Goal: Find specific page/section: Find specific page/section

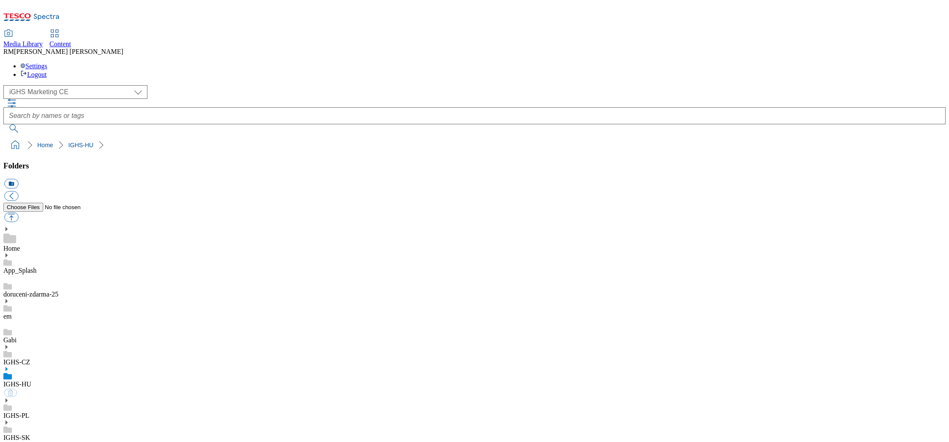
select select "flare-ighs-ce-mktg"
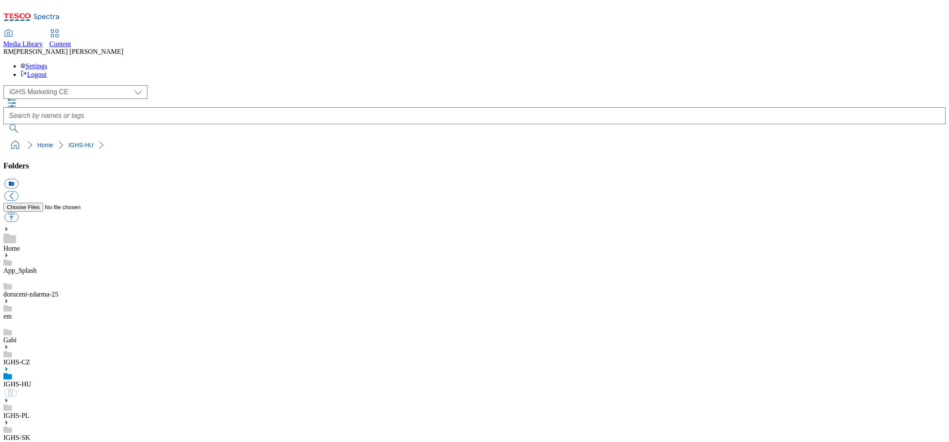
select select "flare-ighs-ce-mktg"
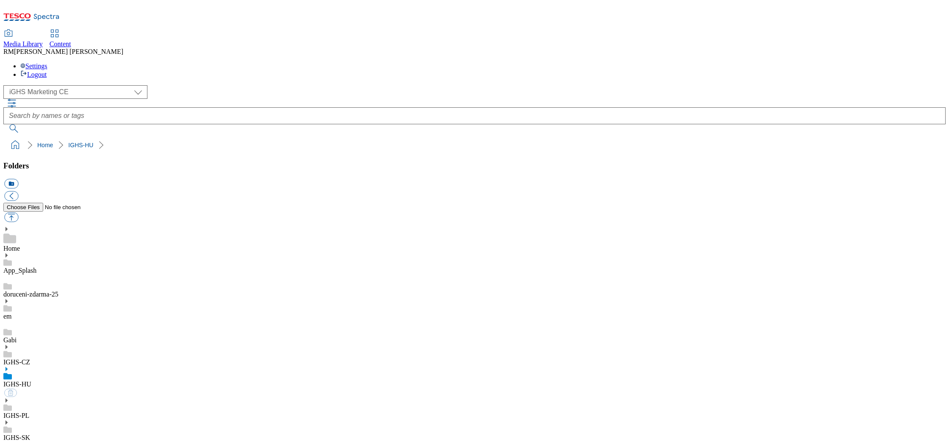
select select "flare-ighs-ce-mktg"
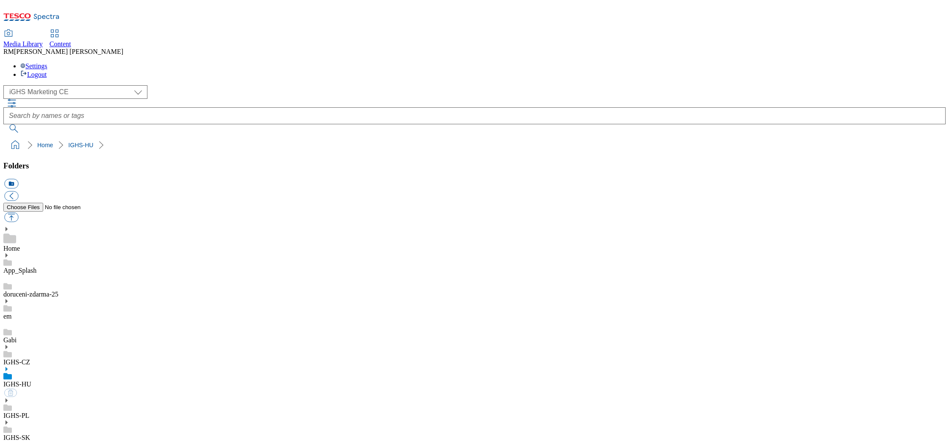
select select "flare-ighs-ce-mktg"
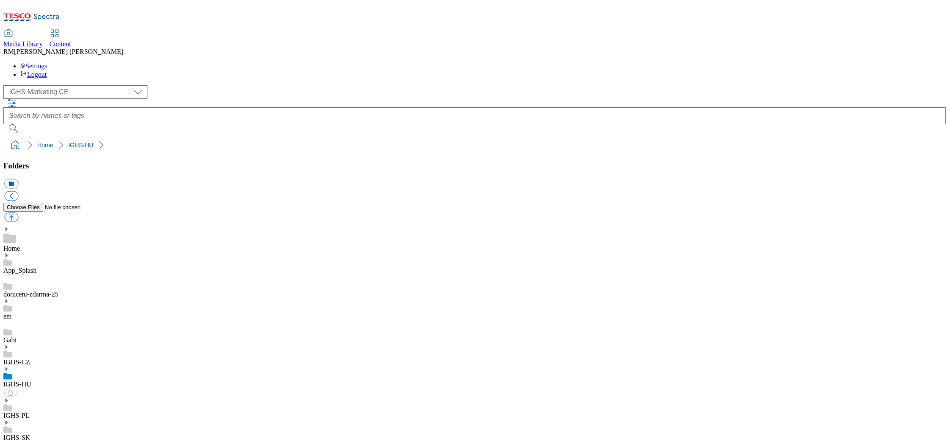
select select "flare-ighs-ce-mktg"
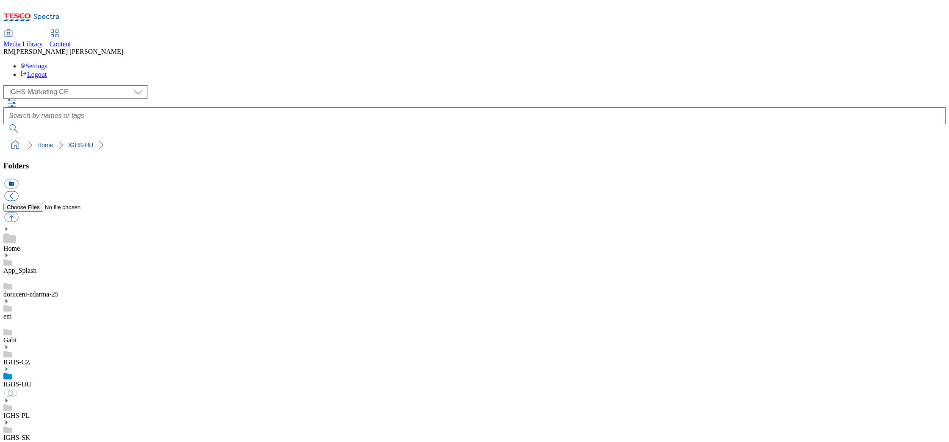
select select "flare-ighs-ce-mktg"
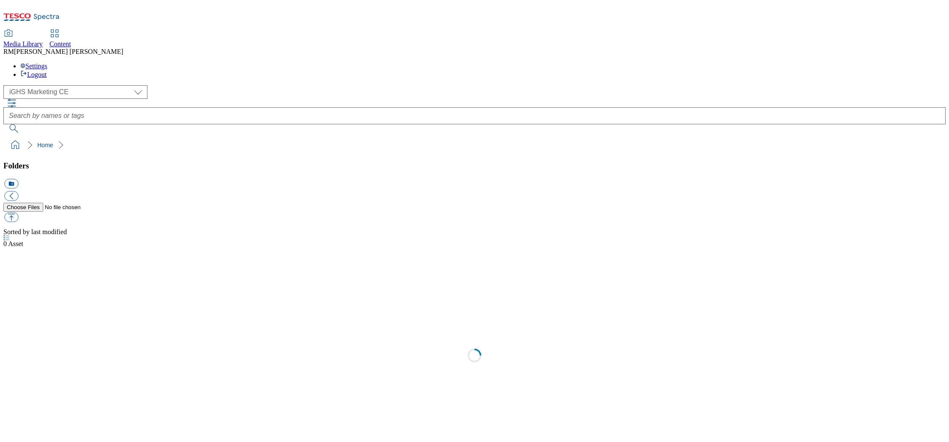
select select "flare-ighs-ce-mktg"
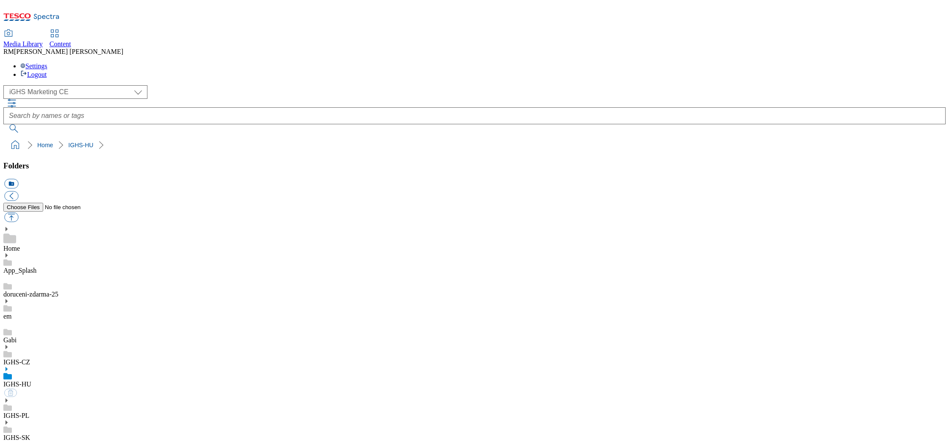
select select "flare-ighs-ce-mktg"
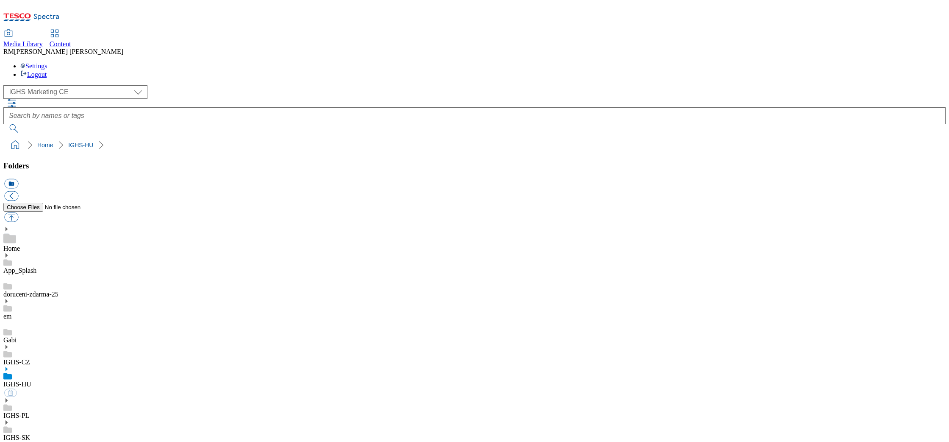
select select "flare-ighs-ce-mktg"
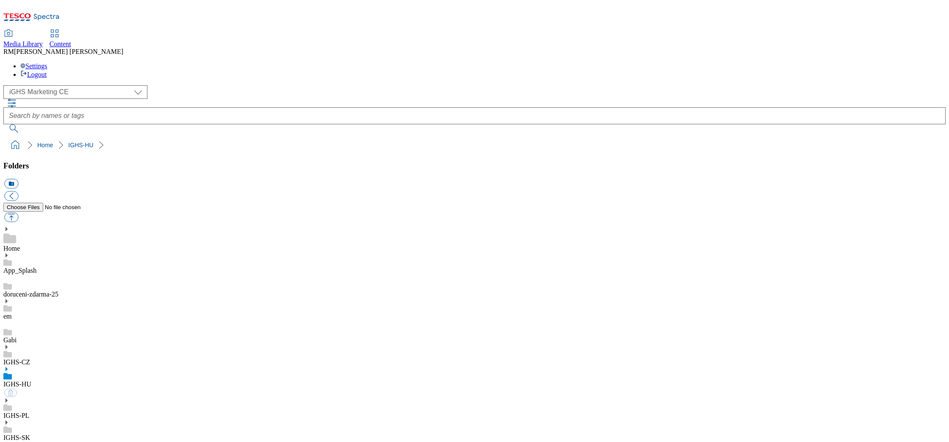
select select "flare-ighs-ce-mktg"
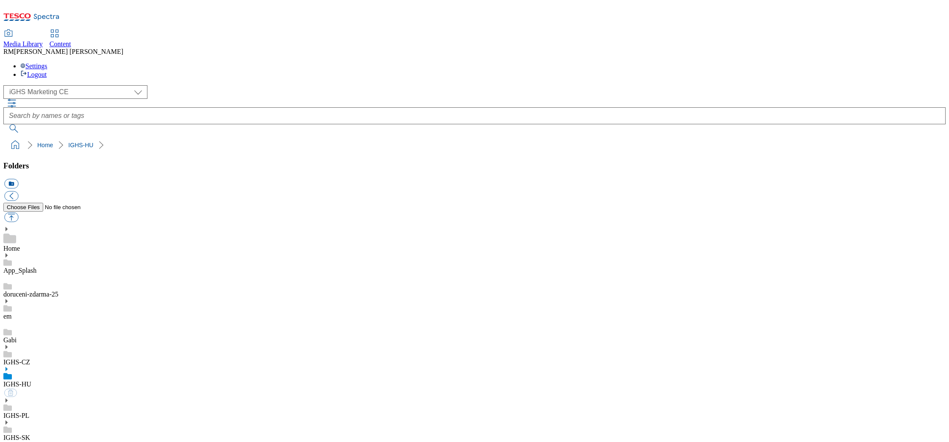
select select "flare-ighs-ce-mktg"
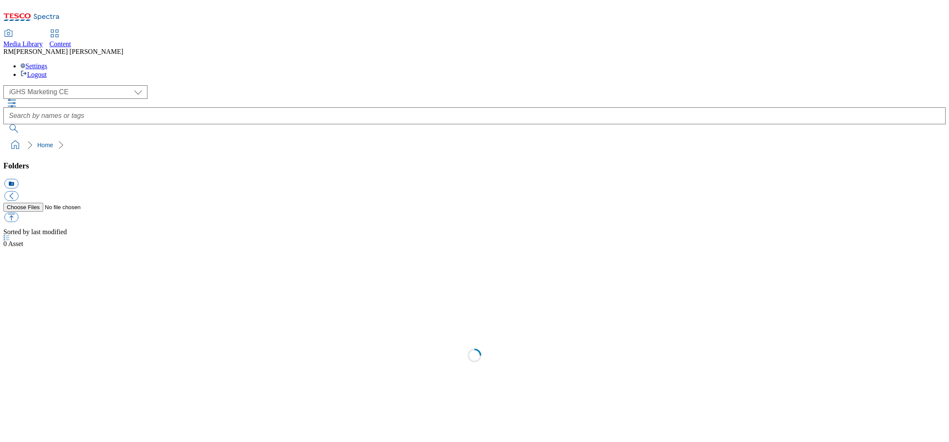
select select "flare-ighs-ce-mktg"
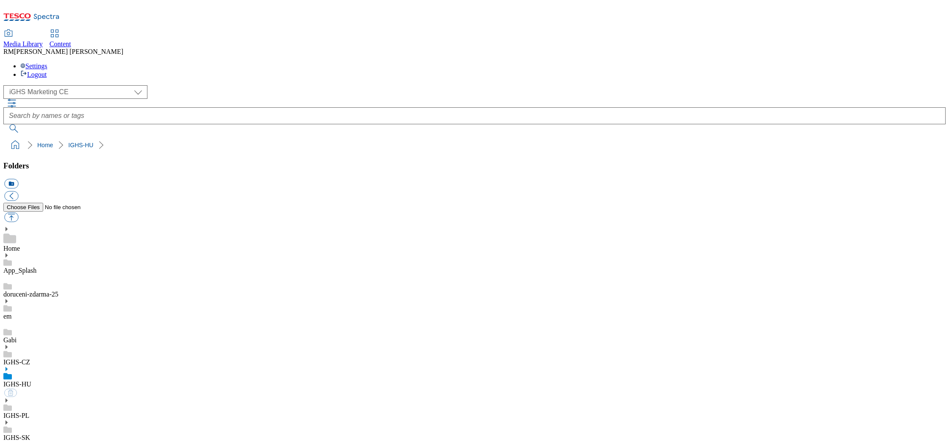
select select "flare-ighs-ce-mktg"
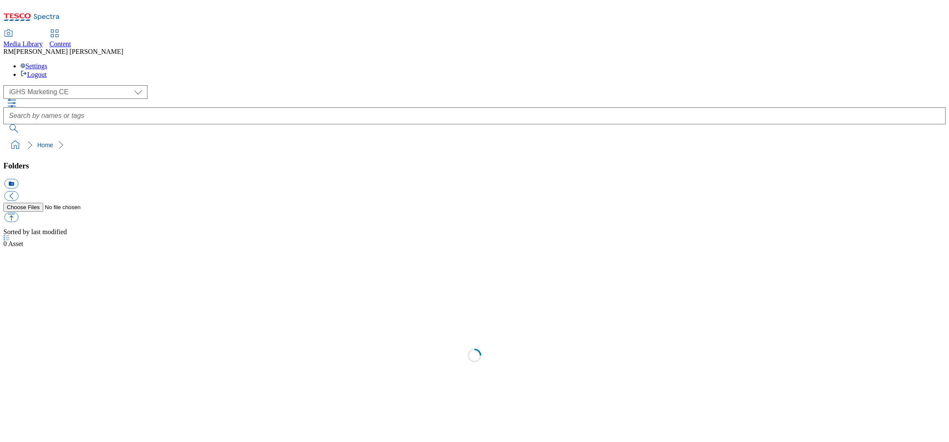
select select "flare-ighs-ce-mktg"
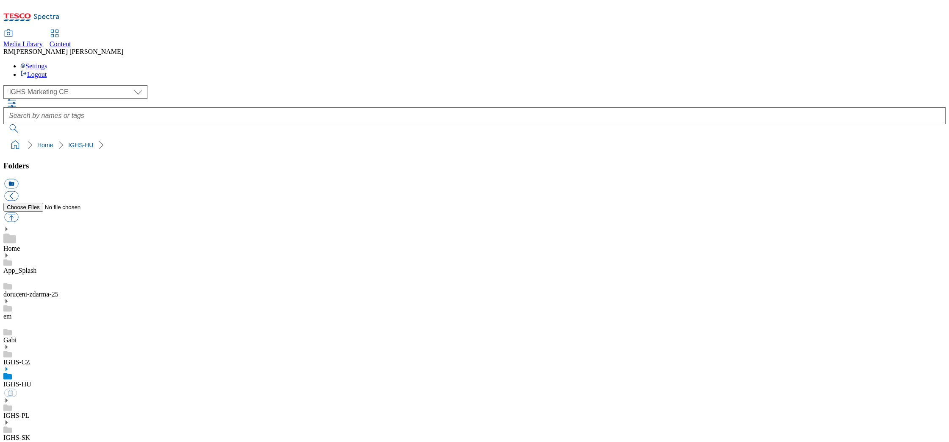
select select "flare-ighs-ce-mktg"
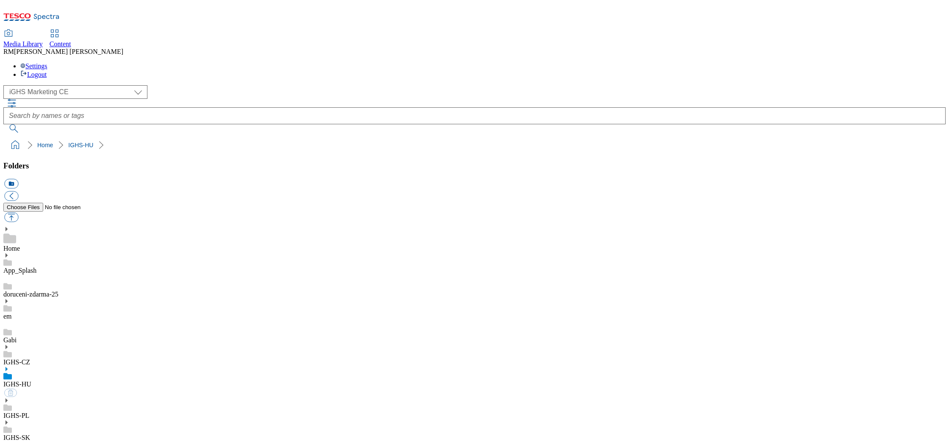
select select "flare-ighs-ce-mktg"
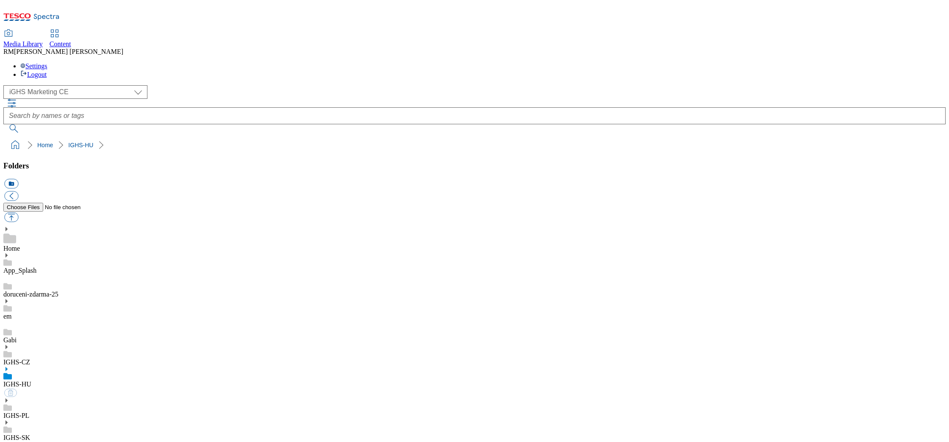
select select "flare-ighs-ce-mktg"
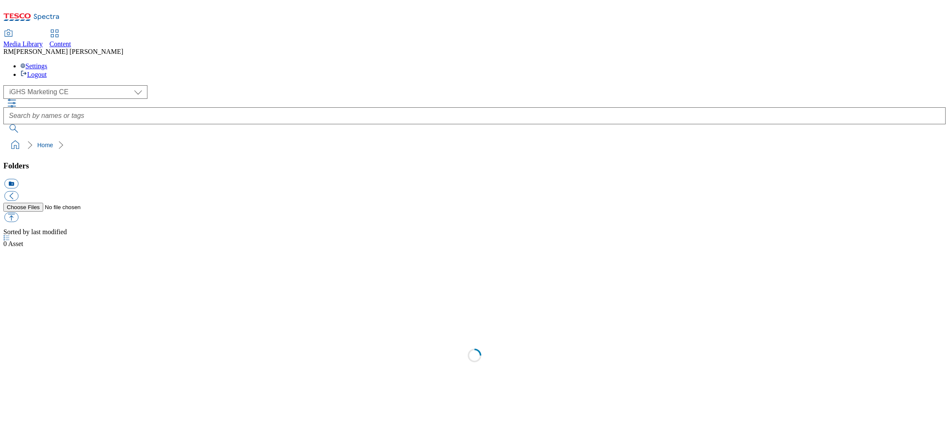
select select "flare-ighs-ce-mktg"
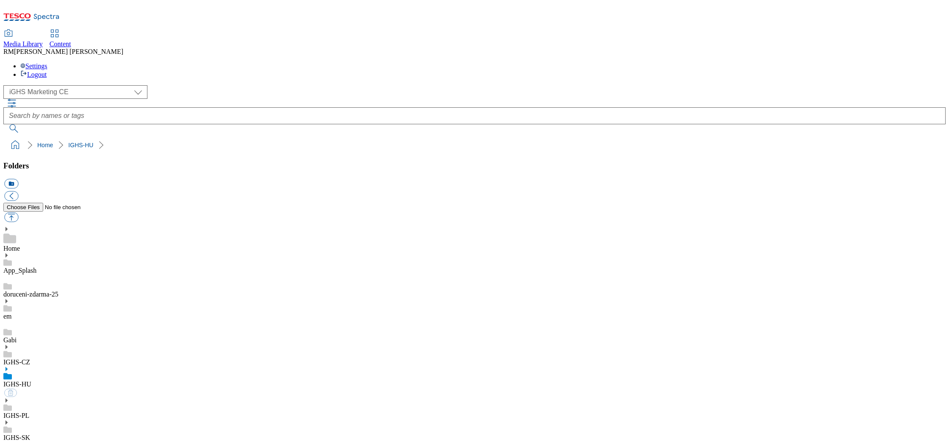
select select "flare-ighs-ce-mktg"
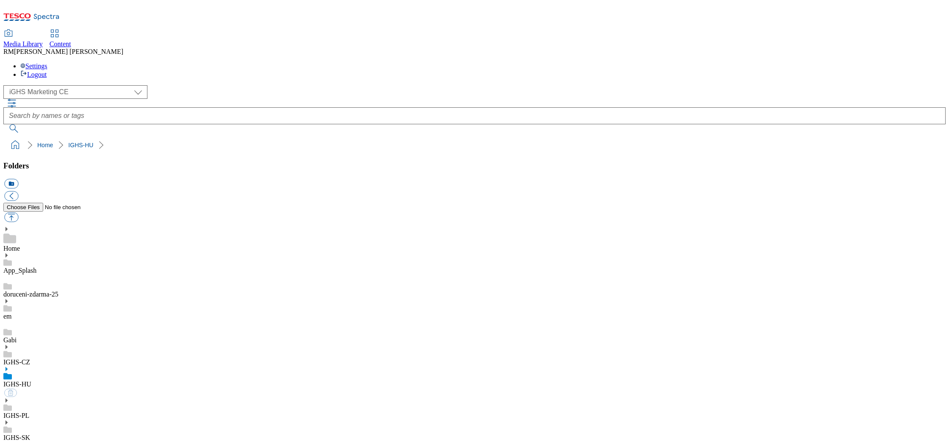
select select "flare-ighs-ce-mktg"
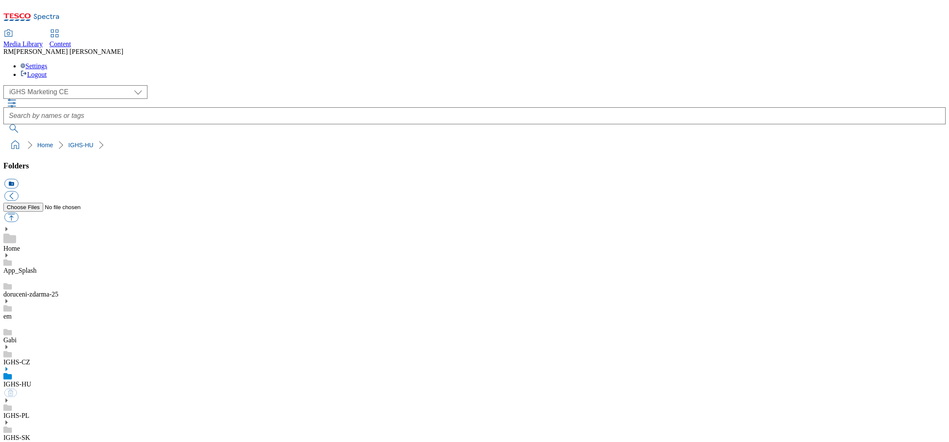
select select "flare-ighs-ce-mktg"
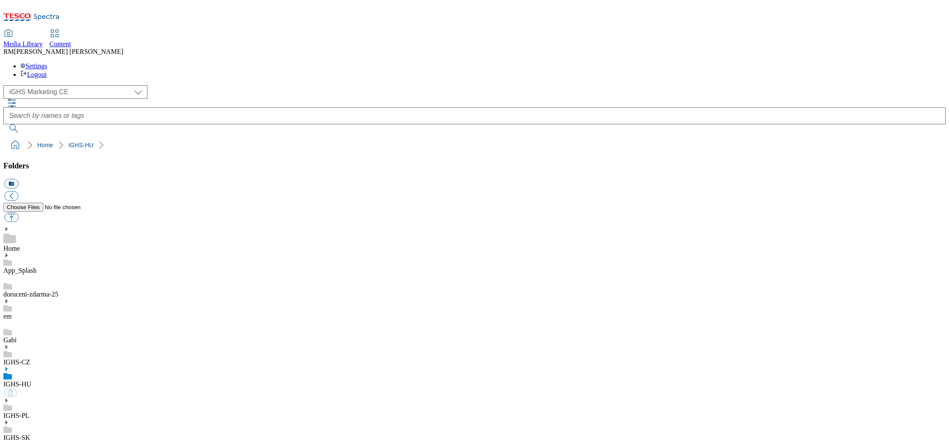
select select "flare-ighs-ce-mktg"
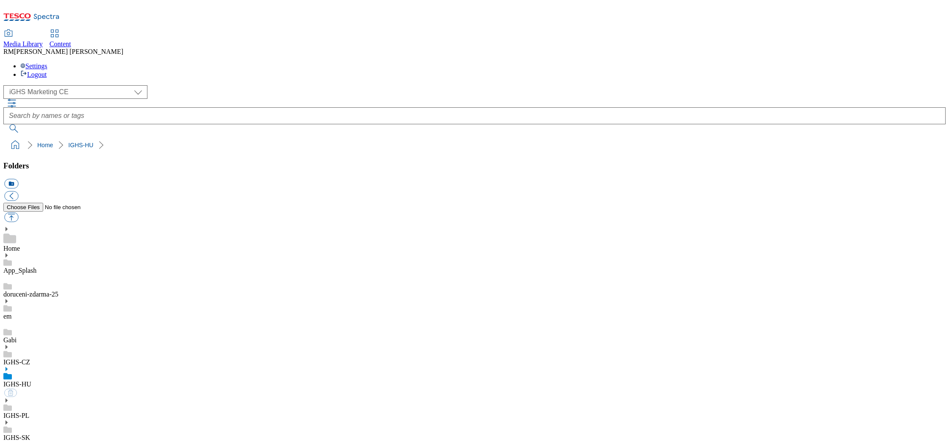
select select "flare-ighs-ce-mktg"
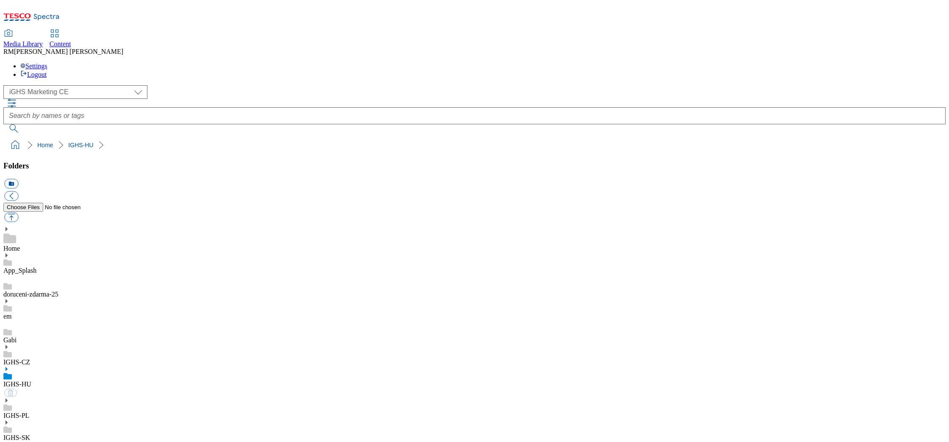
select select "flare-ighs-ce-mktg"
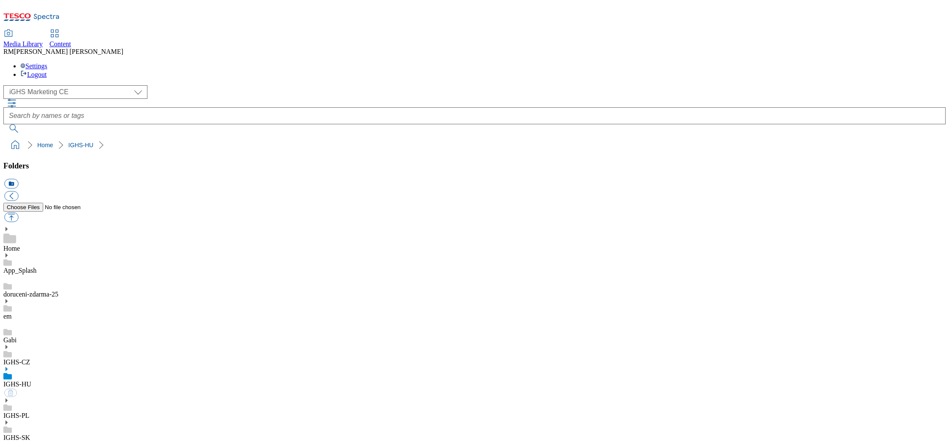
select select "flare-ighs-ce-mktg"
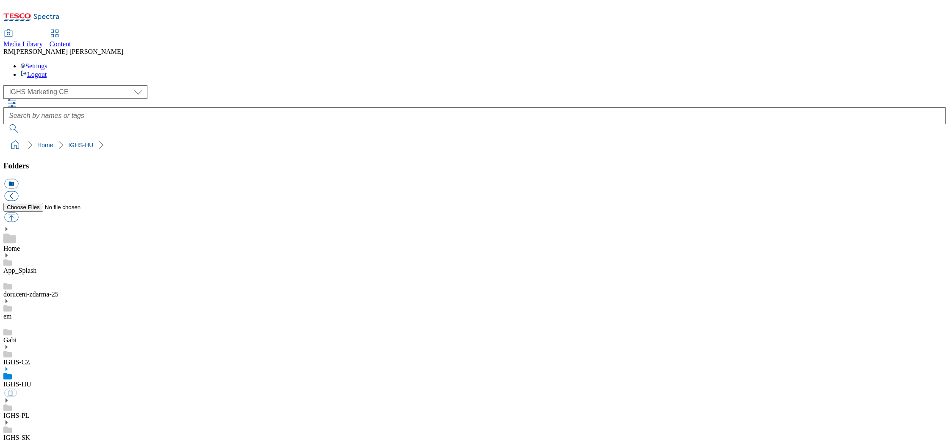
select select "flare-ighs-ce-mktg"
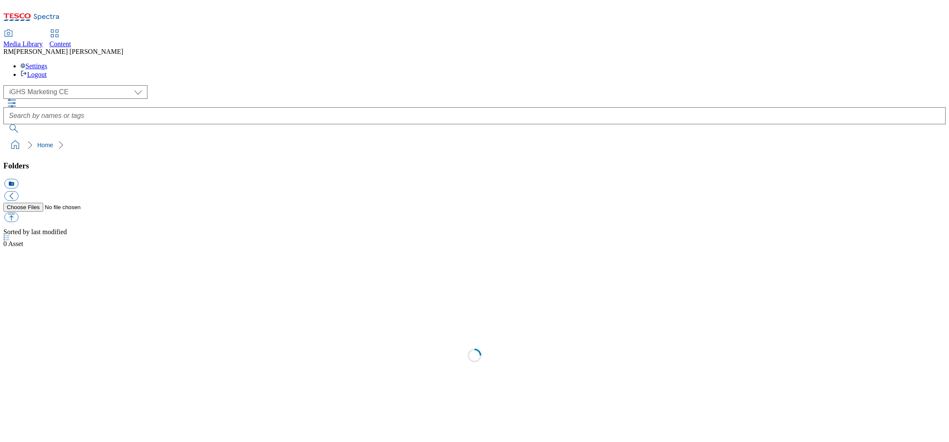
select select "flare-ighs-ce-mktg"
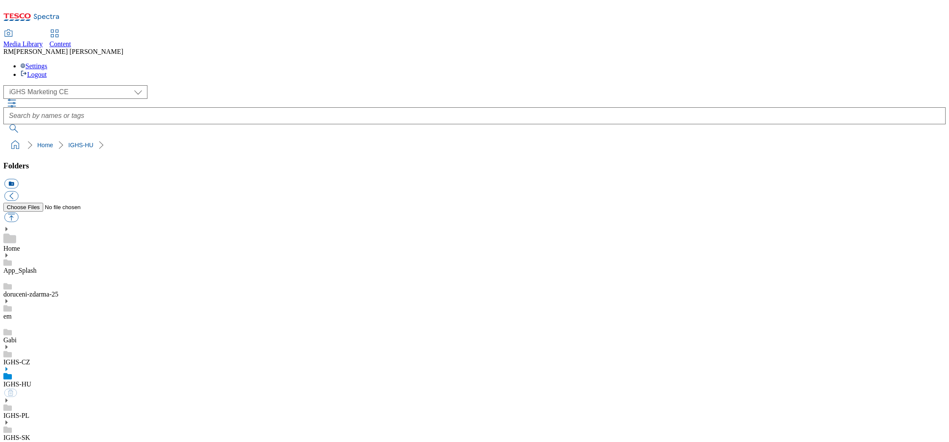
select select "flare-ighs-ce-mktg"
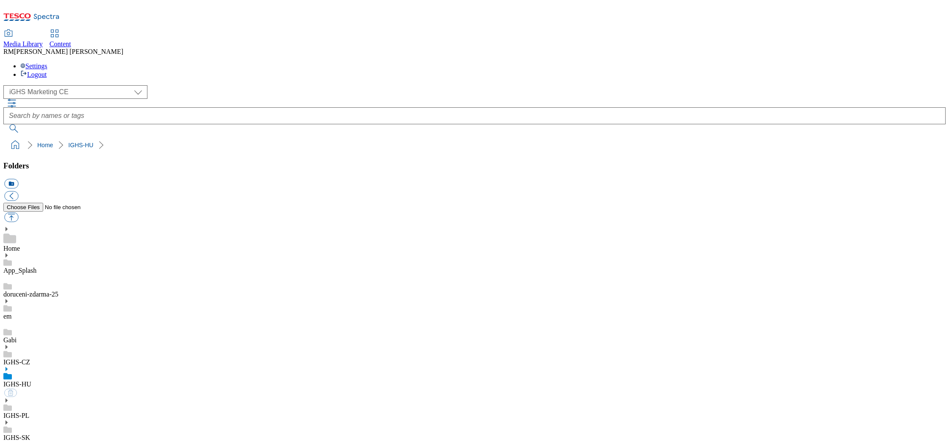
select select "flare-ighs-ce-mktg"
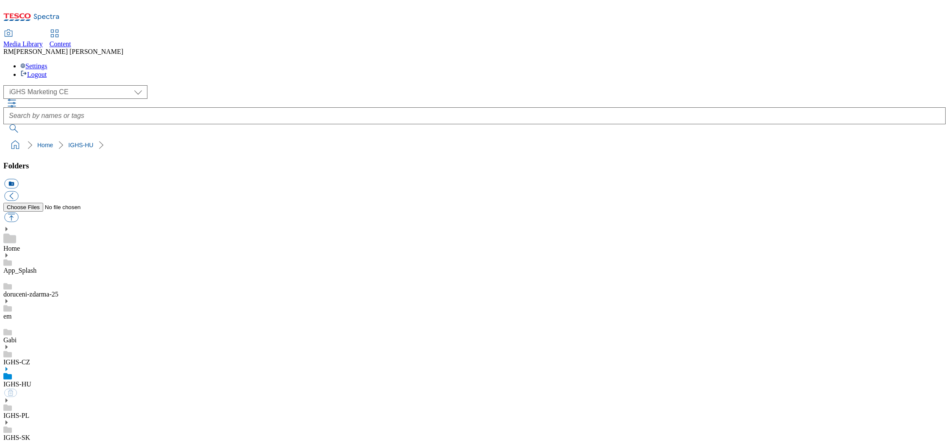
select select "flare-ighs-ce-mktg"
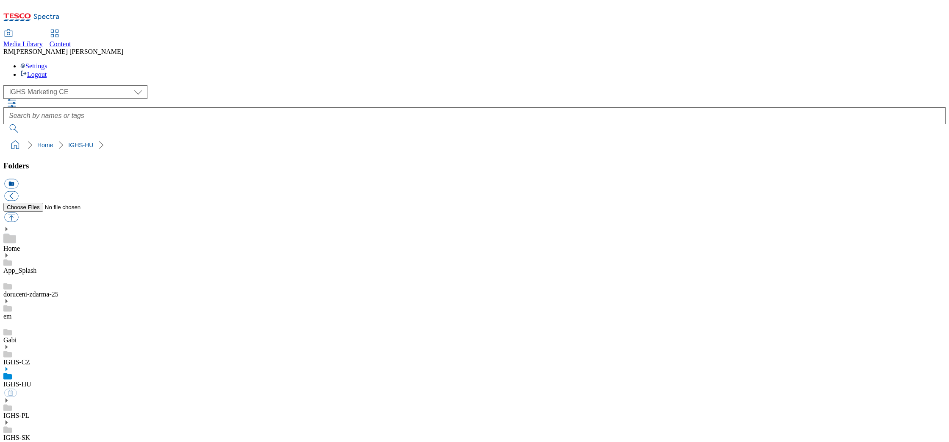
select select "flare-ighs-ce-mktg"
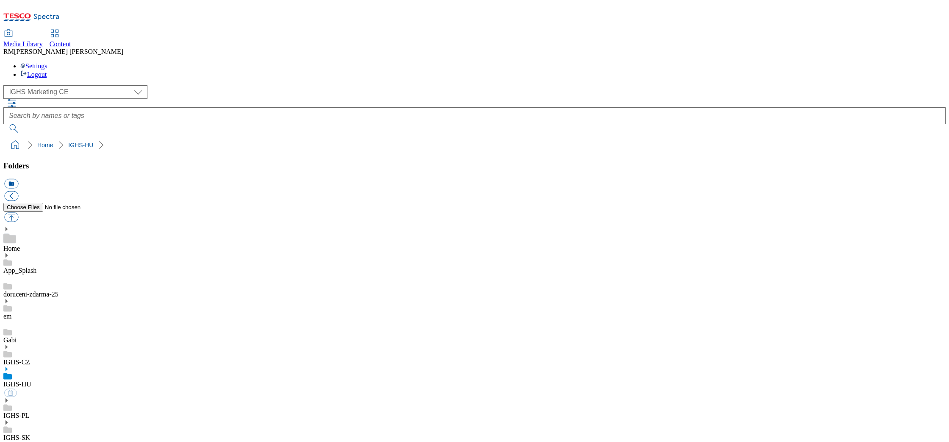
select select "flare-ighs-ce-mktg"
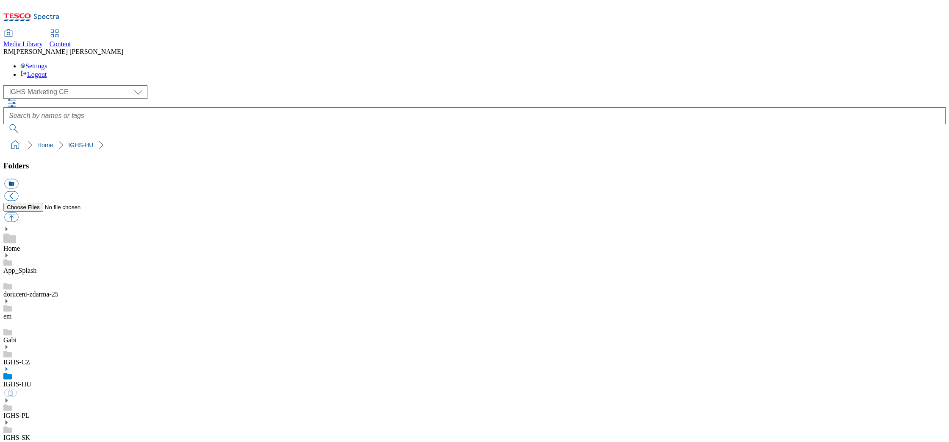
select select "flare-ighs-ce-mktg"
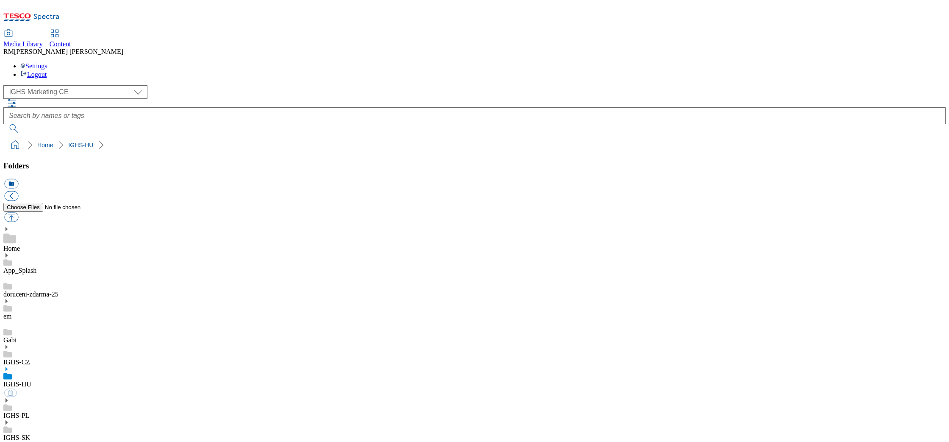
select select "flare-ighs-ce-mktg"
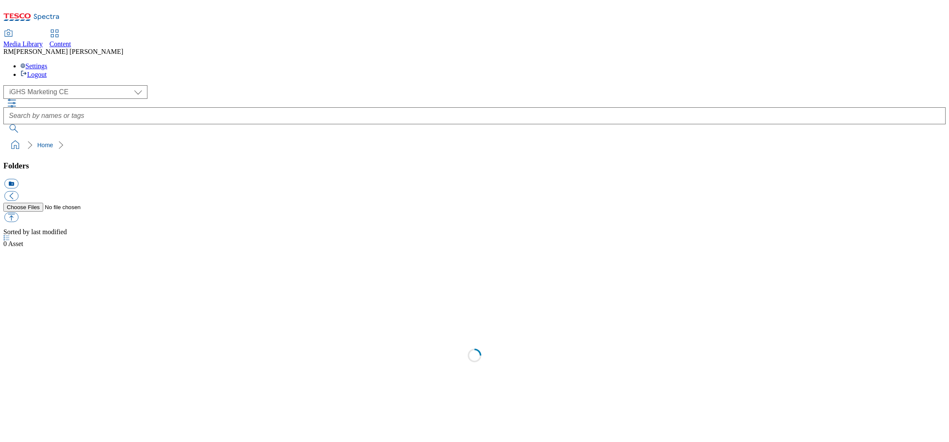
select select "flare-ighs-ce-mktg"
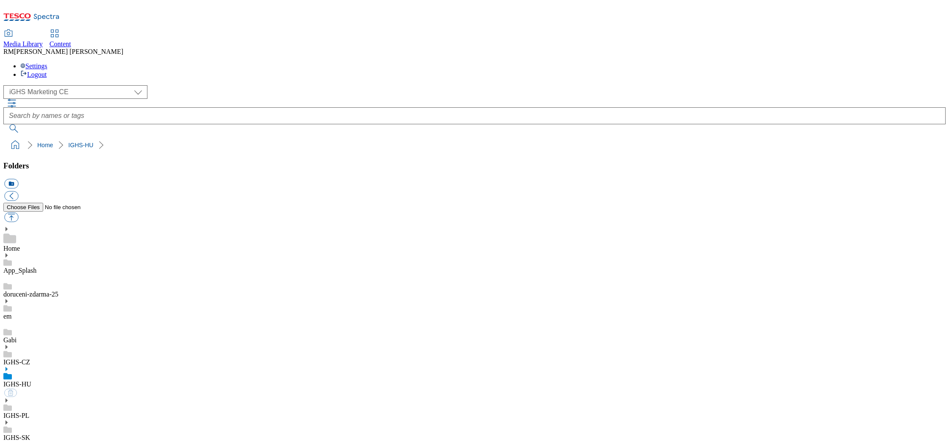
select select "flare-ighs-ce-mktg"
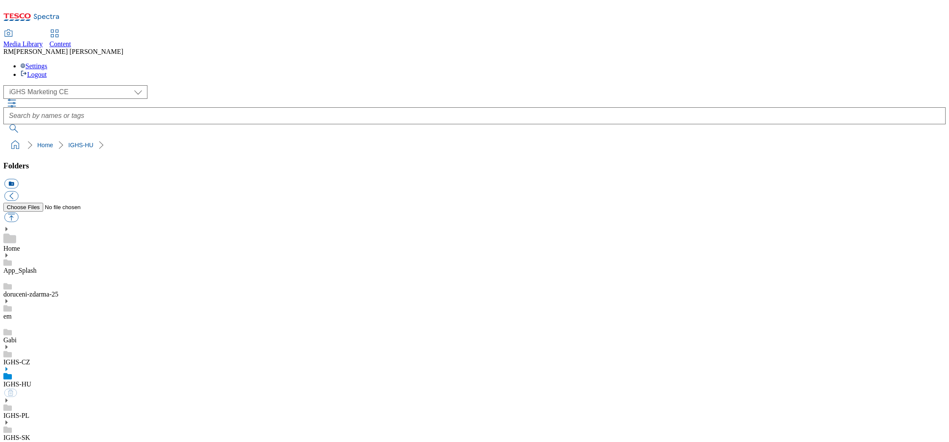
select select "flare-ighs-ce-mktg"
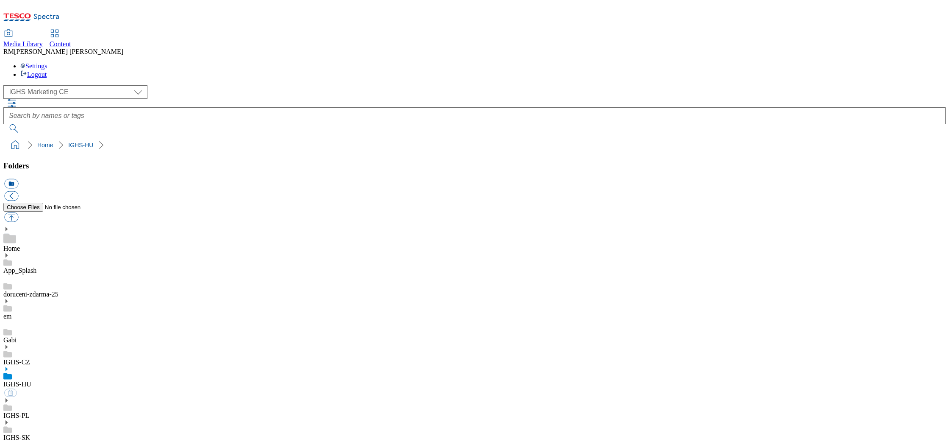
select select "flare-ighs-ce-mktg"
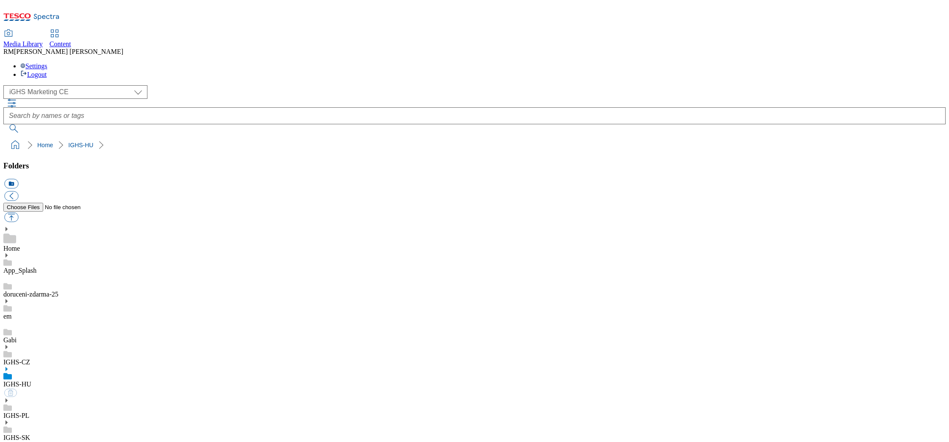
select select "flare-ighs-ce-mktg"
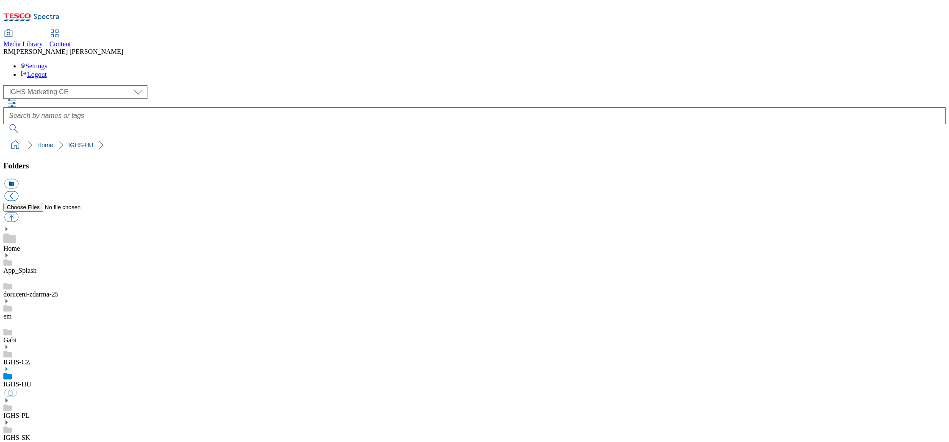
select select "flare-ighs-ce-mktg"
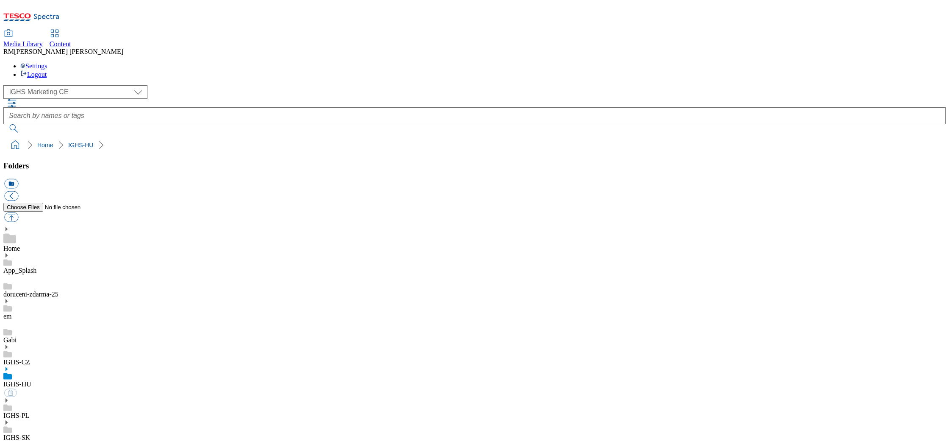
select select "flare-ighs-ce-mktg"
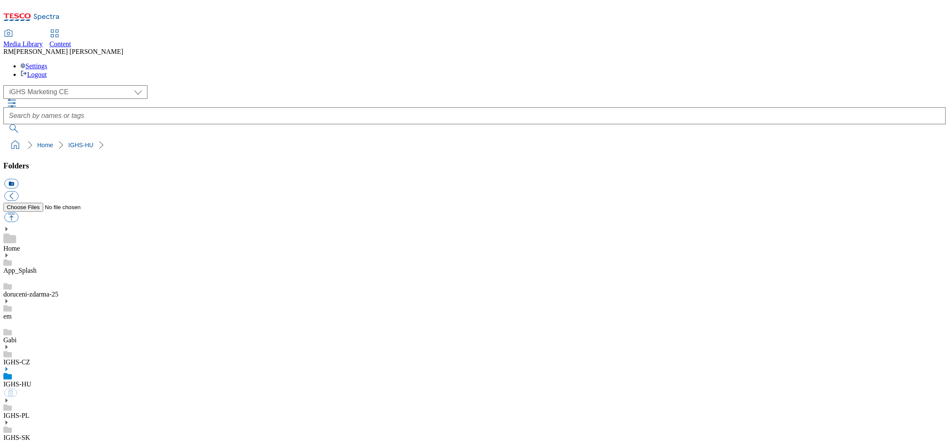
select select "flare-ighs-ce-mktg"
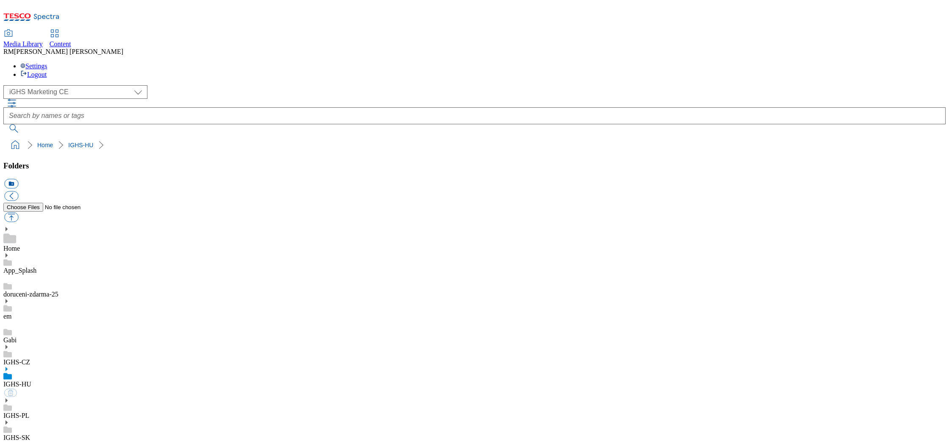
select select "flare-ighs-ce-mktg"
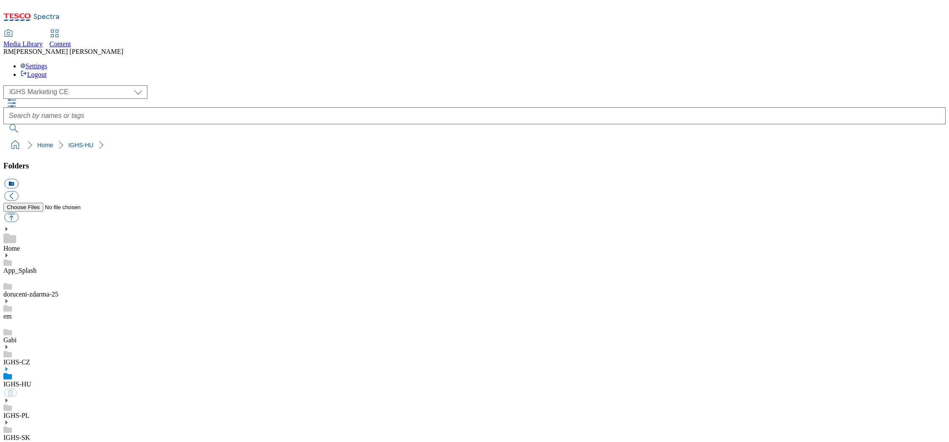
select select "flare-ighs-ce-mktg"
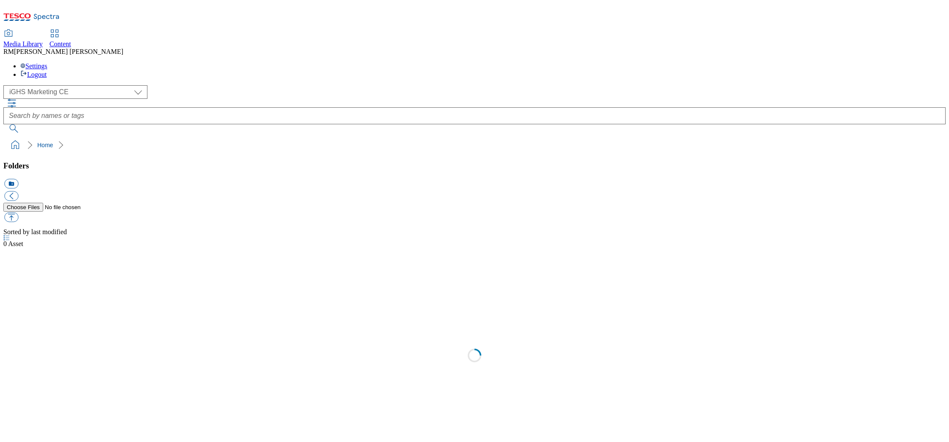
select select "flare-ighs-ce-mktg"
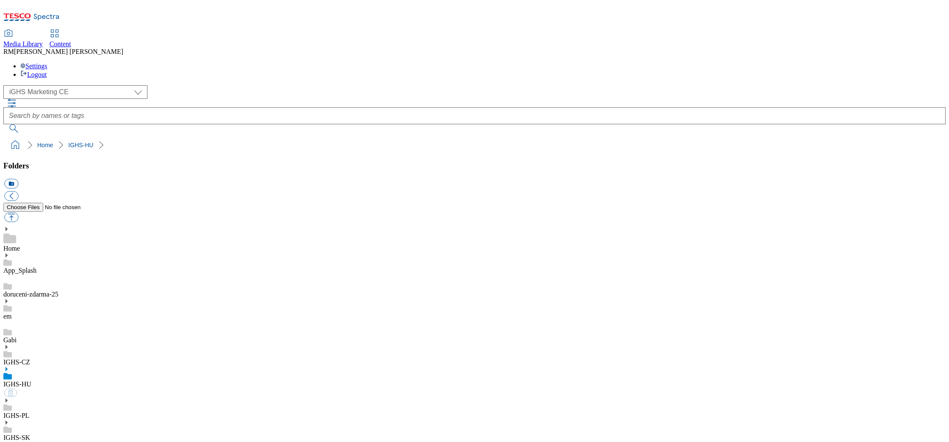
select select "flare-ighs-ce-mktg"
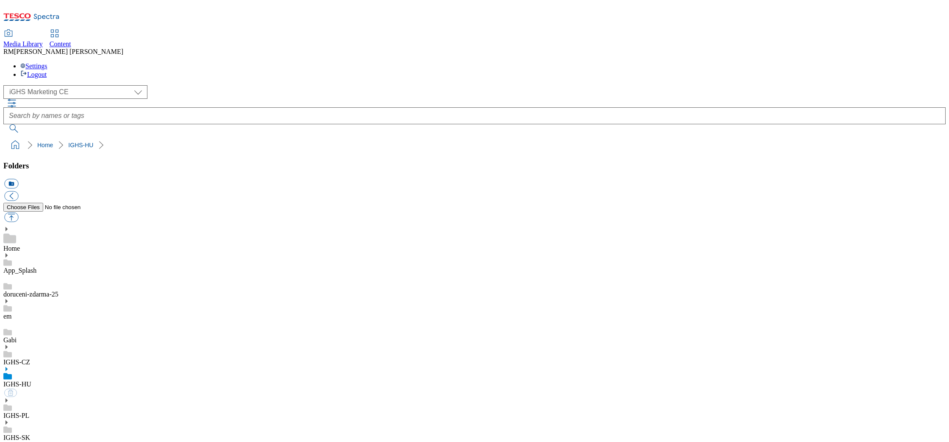
select select "flare-ighs-ce-mktg"
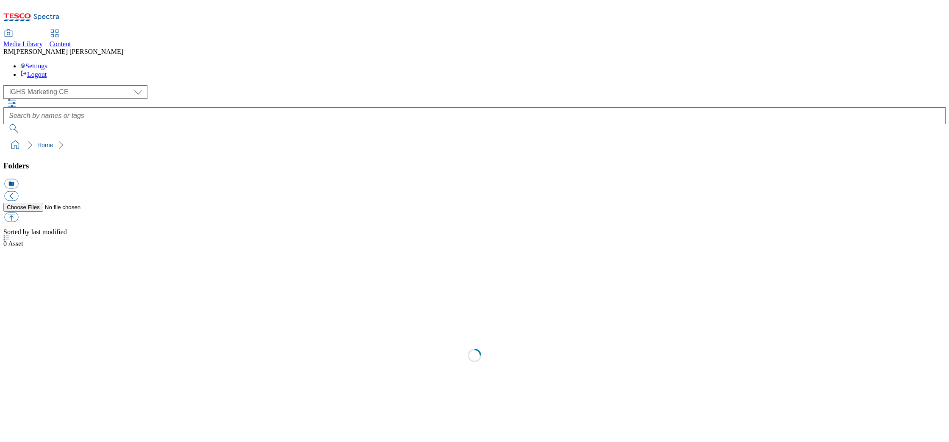
select select "flare-ighs-ce-mktg"
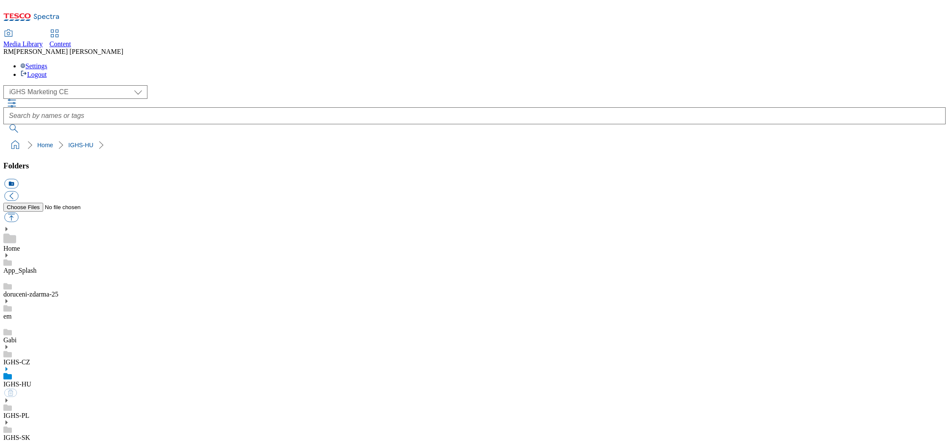
select select "flare-ighs-ce-mktg"
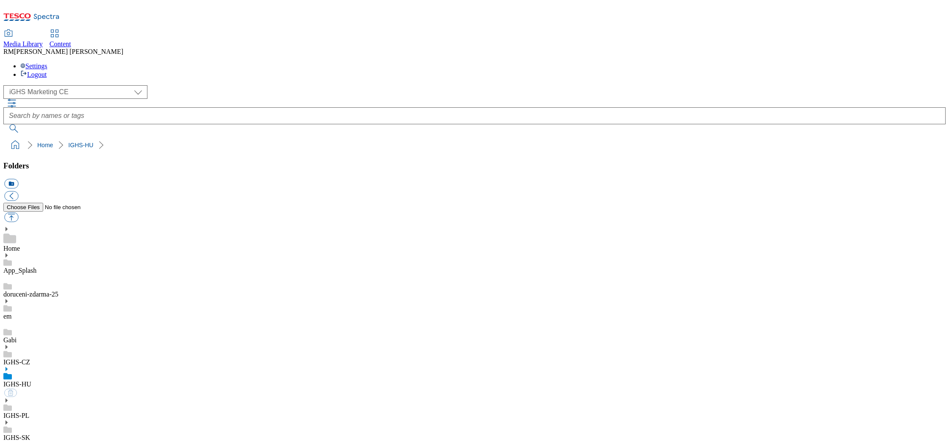
select select "flare-ighs-ce-mktg"
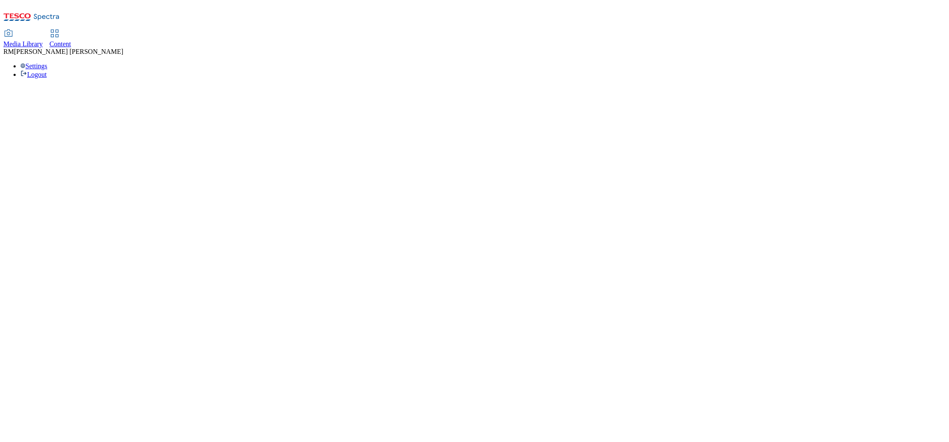
select select "flare-ighs-ce-mktg"
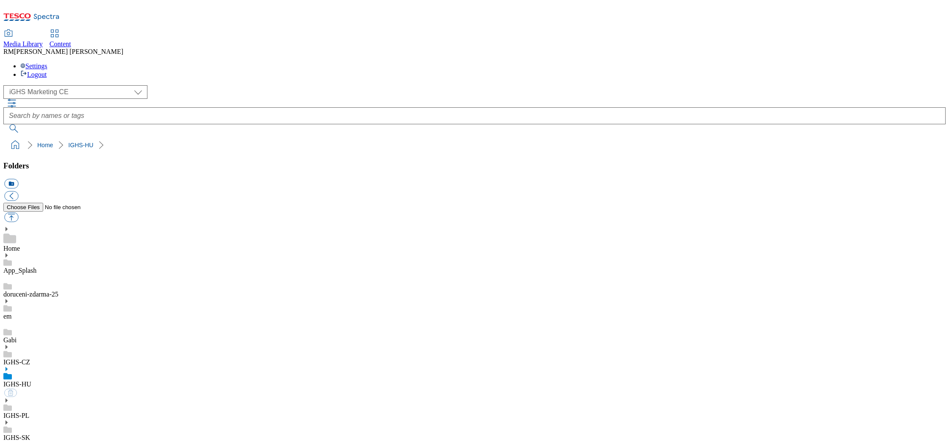
select select "flare-ighs-ce-mktg"
